Goal: Task Accomplishment & Management: Use online tool/utility

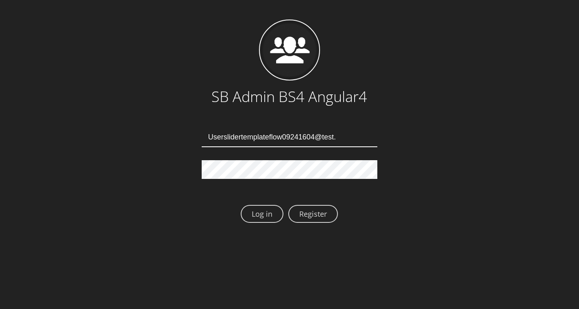
type input "Userslidertemplateflow09241604@test.qa"
type input "[EMAIL_ADDRESS][DOMAIN_NAME]"
